Goal: Task Accomplishment & Management: Manage account settings

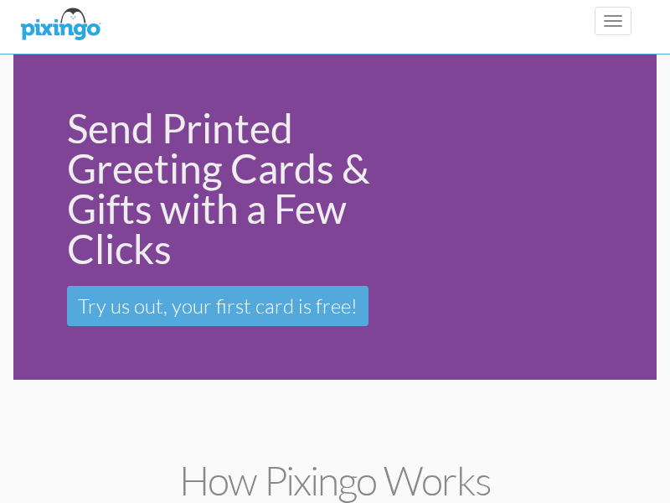
scroll to position [3359, 0]
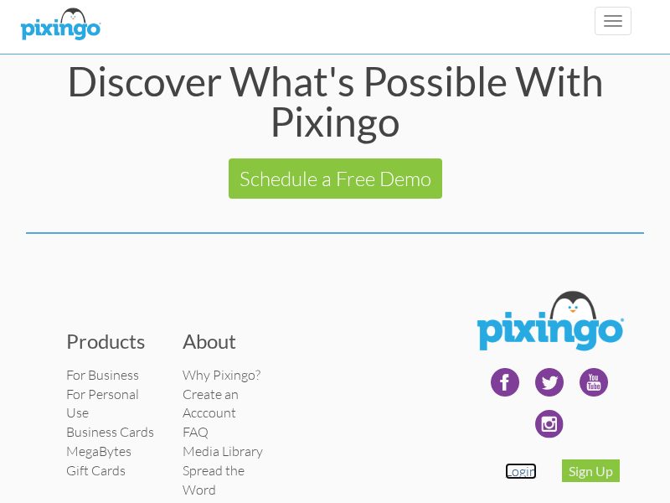
click at [521, 479] on link "Login" at bounding box center [521, 470] width 32 height 17
